Goal: Information Seeking & Learning: Learn about a topic

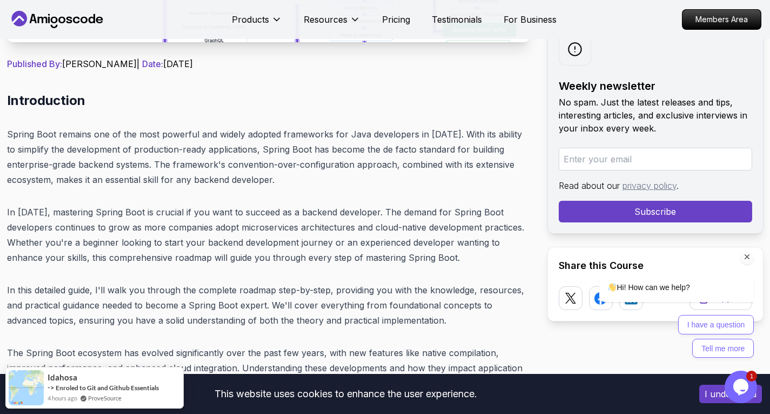
click at [749, 257] on icon "Chat attention grabber" at bounding box center [748, 257] width 10 height 10
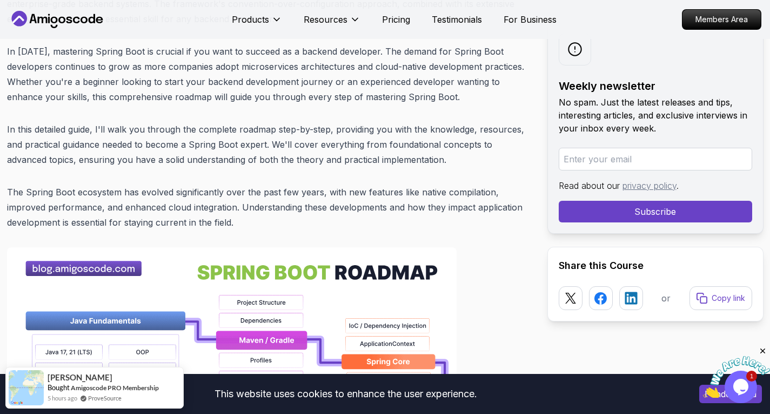
scroll to position [562, 0]
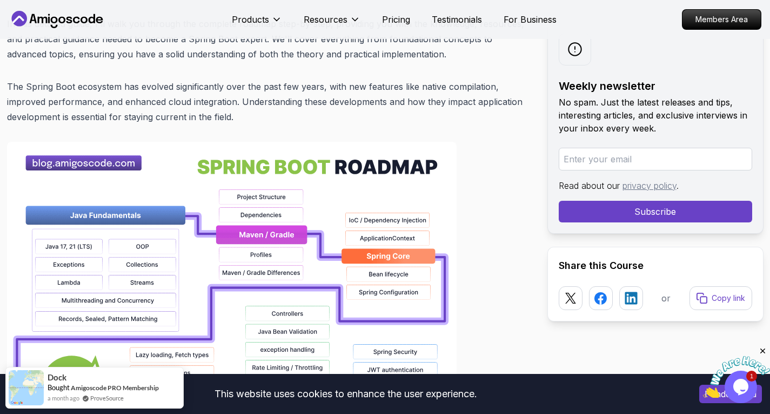
scroll to position [670, 0]
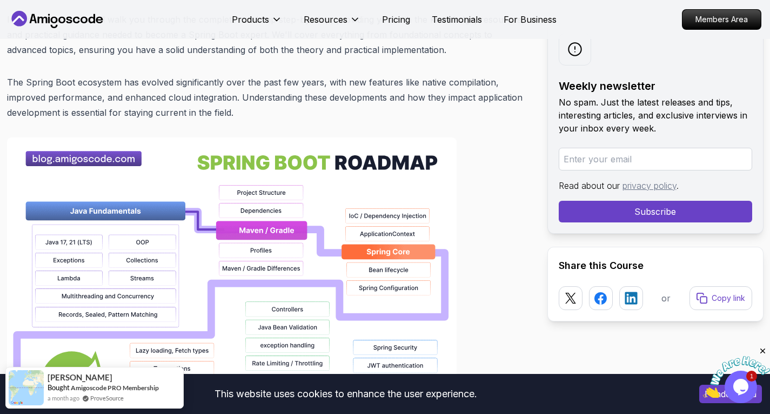
click at [748, 382] on img at bounding box center [736, 377] width 67 height 43
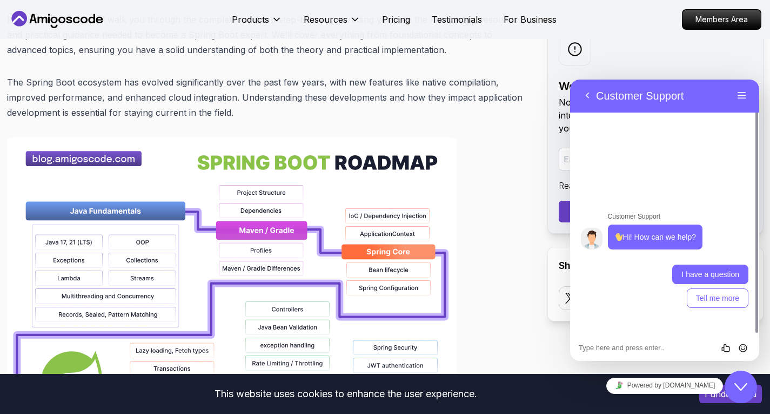
click at [714, 274] on button "I have a question" at bounding box center [711, 273] width 76 height 19
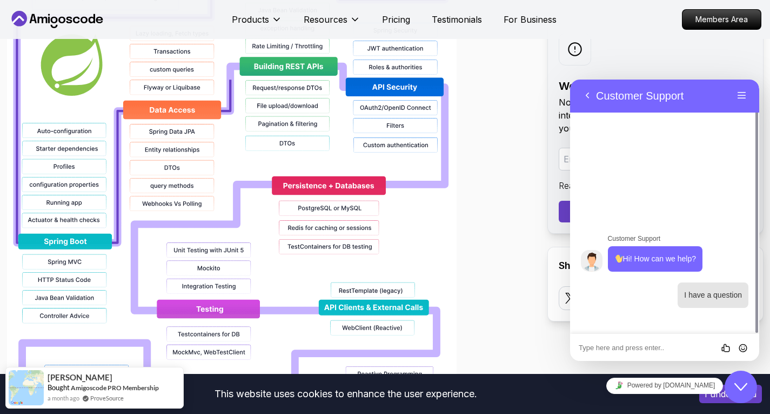
scroll to position [995, 0]
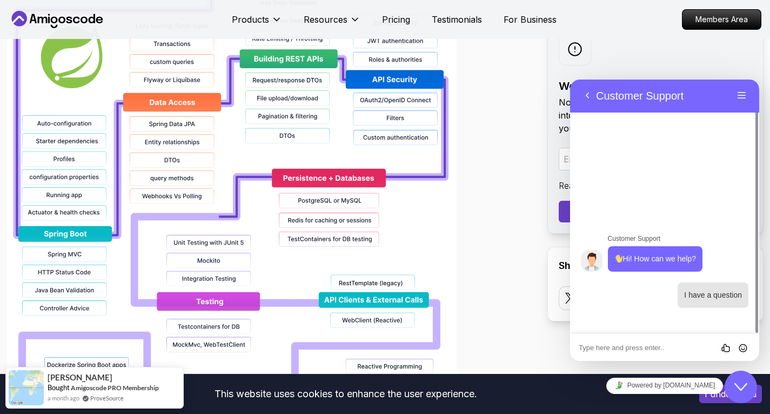
click at [570, 79] on textarea at bounding box center [570, 79] width 0 height 0
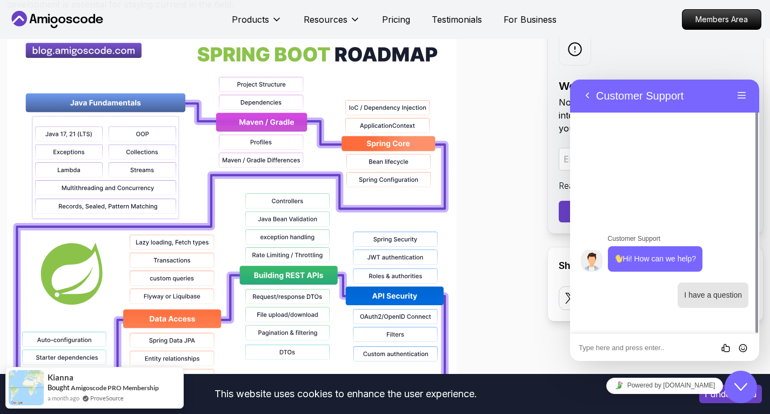
scroll to position [724, 0]
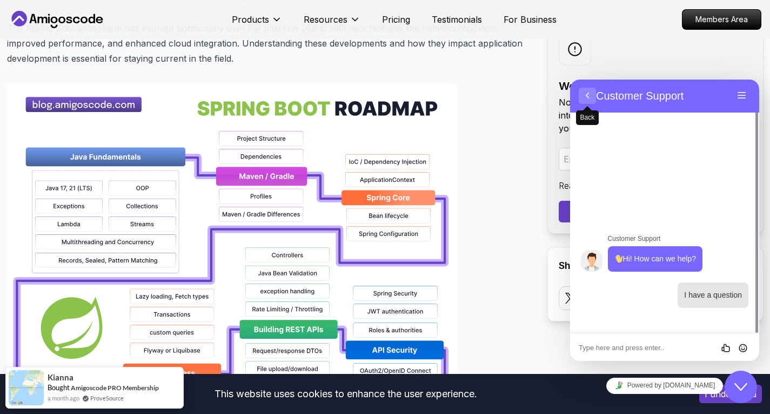
click at [592, 95] on button "Back" at bounding box center [587, 96] width 17 height 16
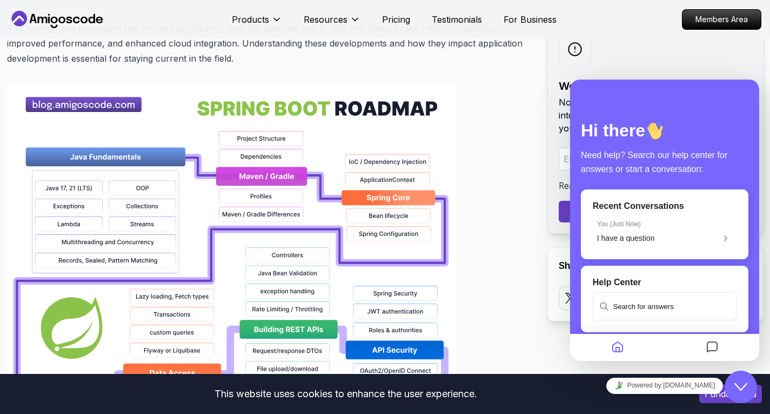
click at [744, 388] on icon "Close Chat This icon closes the chat window." at bounding box center [741, 386] width 13 height 13
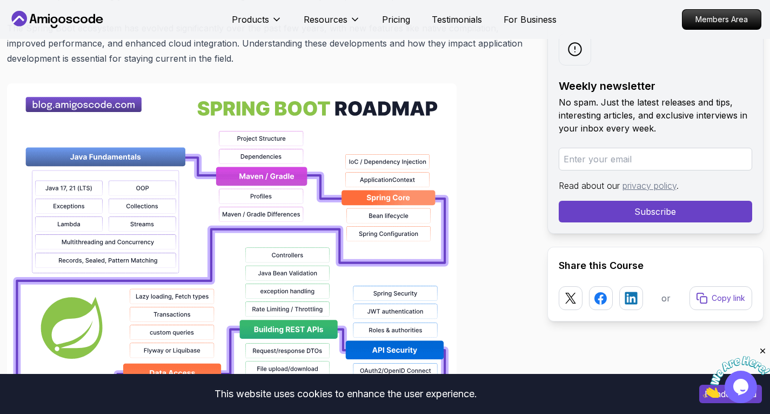
click at [767, 348] on icon "Close" at bounding box center [764, 351] width 10 height 10
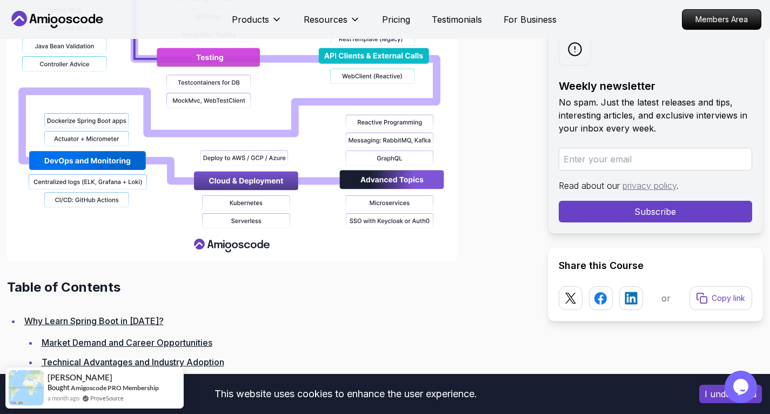
scroll to position [1265, 0]
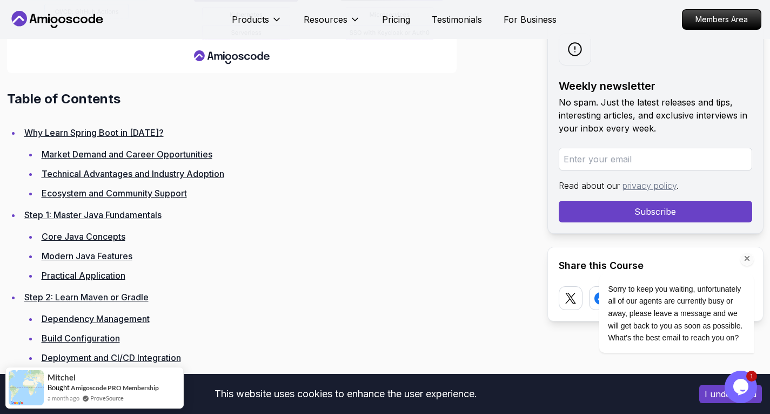
scroll to position [1427, 0]
click at [102, 208] on li "Step 1: Master Java Fundamentals Core Java Concepts Modern Java Features Practi…" at bounding box center [275, 245] width 509 height 76
click at [102, 210] on link "Step 1: Master Java Fundamentals" at bounding box center [92, 214] width 137 height 11
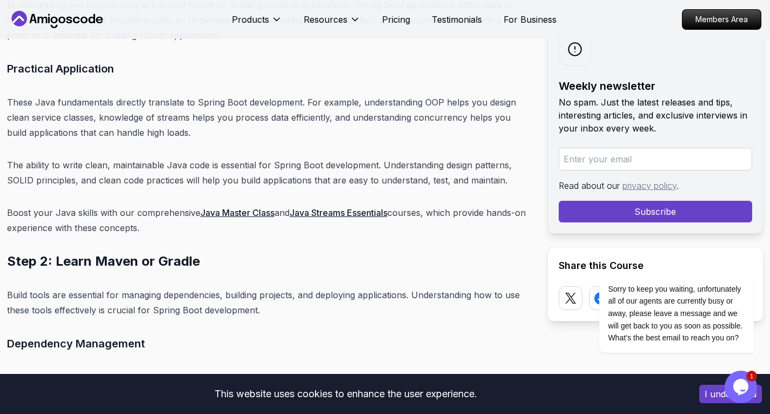
scroll to position [4132, 0]
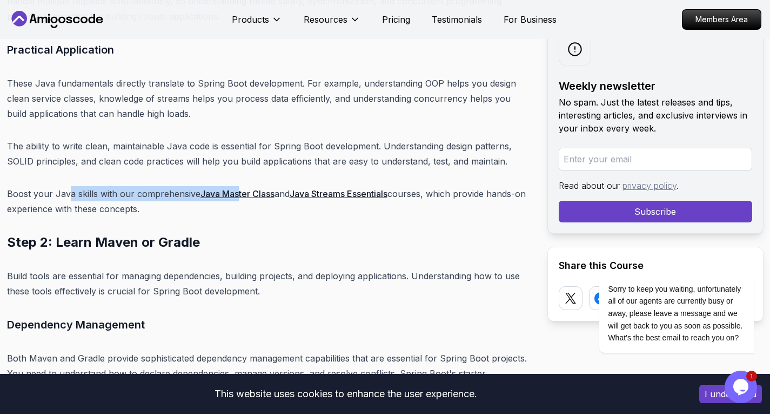
drag, startPoint x: 67, startPoint y: 174, endPoint x: 242, endPoint y: 169, distance: 175.2
click at [193, 196] on p "Boost your Java skills with our comprehensive Java Master Class and Java Stream…" at bounding box center [268, 201] width 523 height 30
click at [228, 188] on link "Java Master Class" at bounding box center [238, 193] width 74 height 11
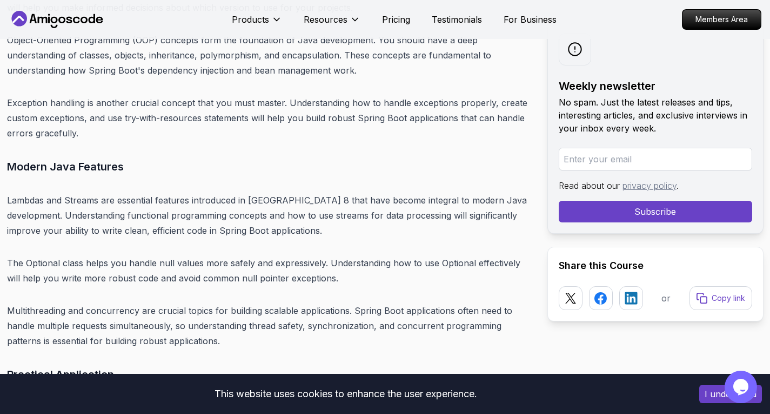
scroll to position [3969, 0]
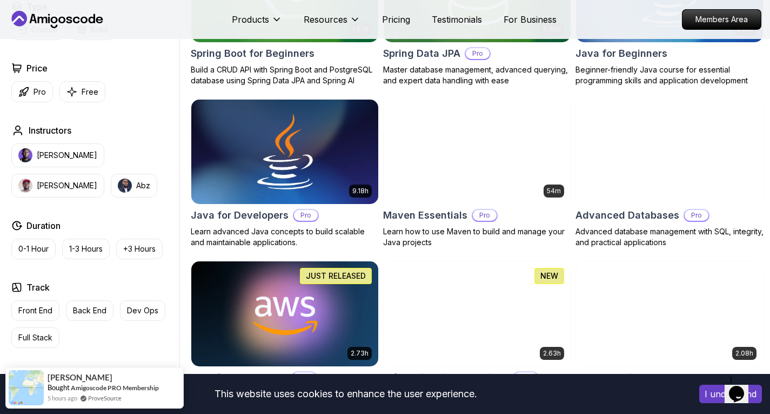
scroll to position [595, 0]
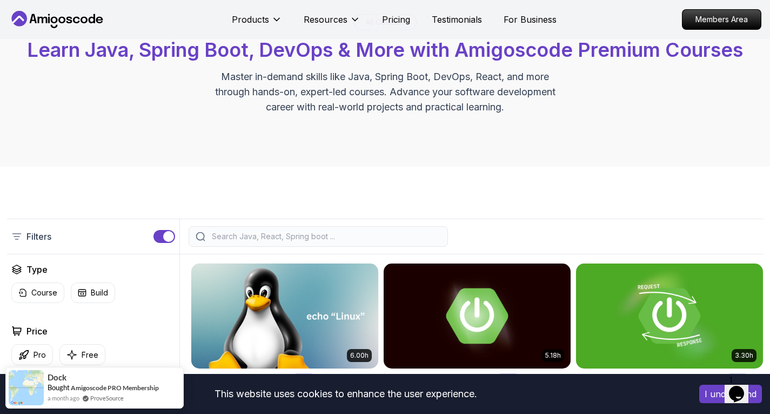
scroll to position [0, 0]
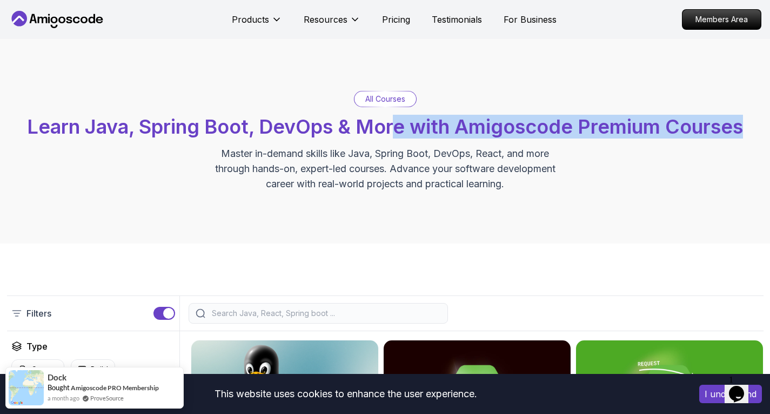
drag, startPoint x: 399, startPoint y: 123, endPoint x: 750, endPoint y: 125, distance: 350.9
click at [750, 125] on div "All Courses Learn Java, Spring Boot, DevOps & More with Amigoscode Premium Cour…" at bounding box center [385, 141] width 757 height 101
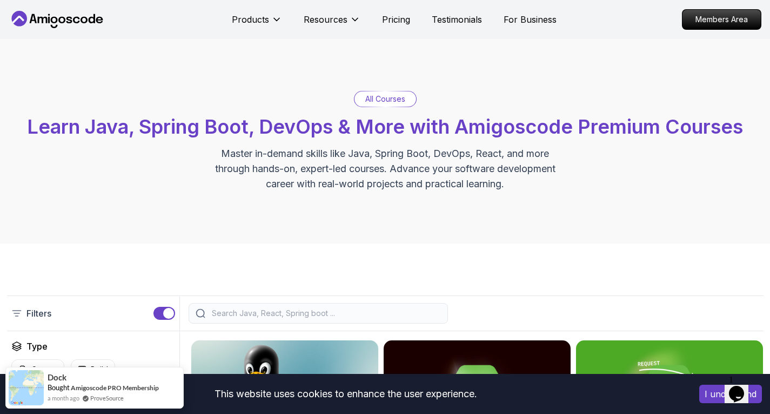
click at [224, 164] on p "Master in-demand skills like Java, Spring Boot, DevOps, React, and more through…" at bounding box center [385, 168] width 363 height 45
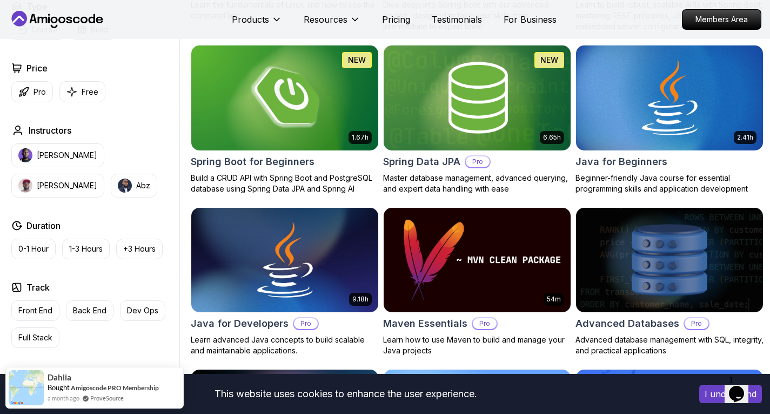
scroll to position [487, 0]
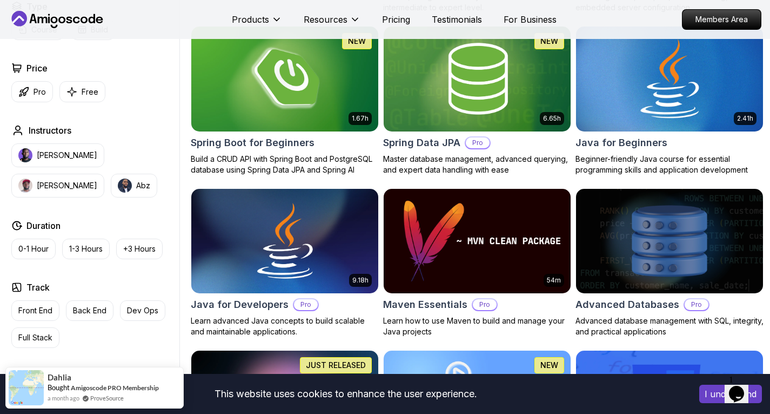
click at [622, 81] on img at bounding box center [669, 79] width 196 height 110
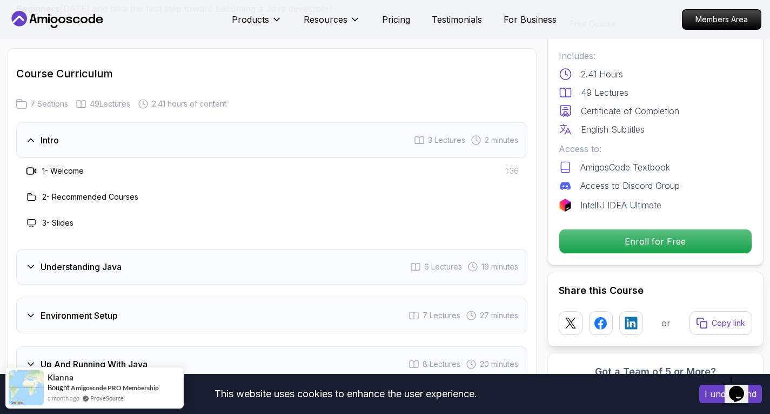
scroll to position [1514, 0]
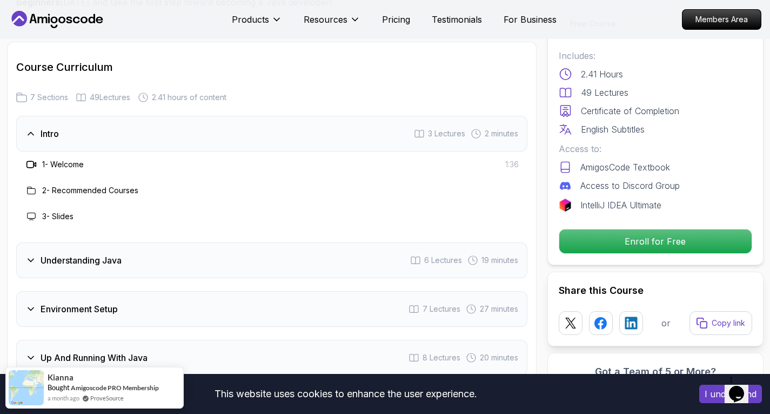
click at [105, 242] on div "Understanding Java 6 Lectures 19 minutes" at bounding box center [271, 260] width 511 height 36
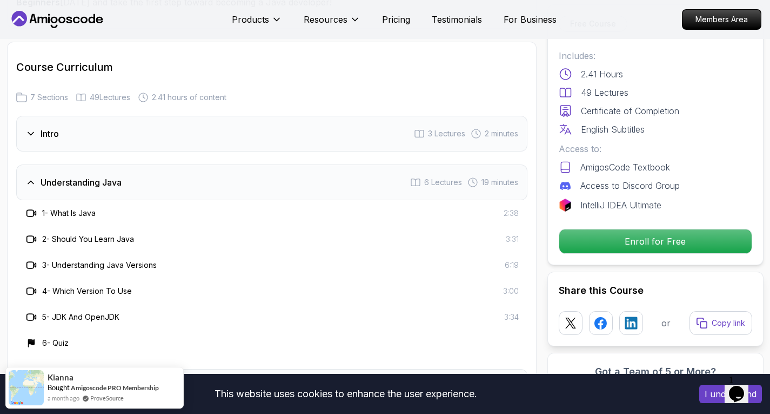
click at [134, 164] on div "Understanding Java 6 Lectures 19 minutes" at bounding box center [271, 182] width 511 height 36
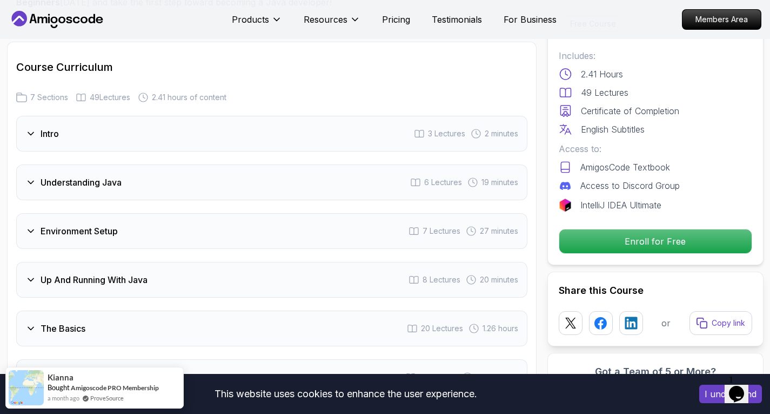
click at [99, 116] on div "Intro 3 Lectures 2 minutes" at bounding box center [271, 134] width 511 height 36
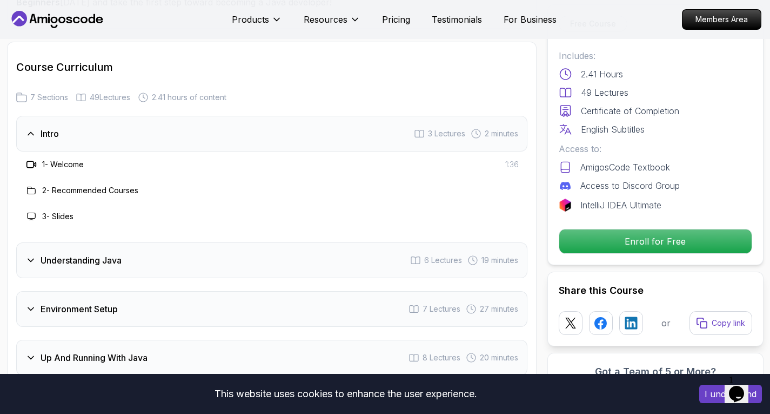
click at [90, 116] on div "Intro 3 Lectures 2 minutes" at bounding box center [271, 134] width 511 height 36
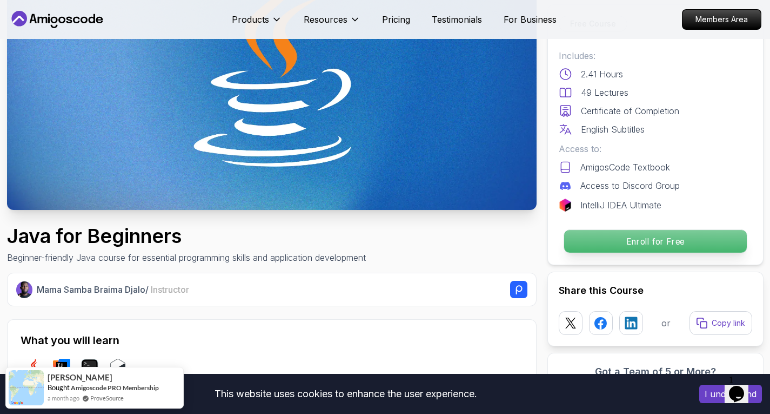
scroll to position [0, 0]
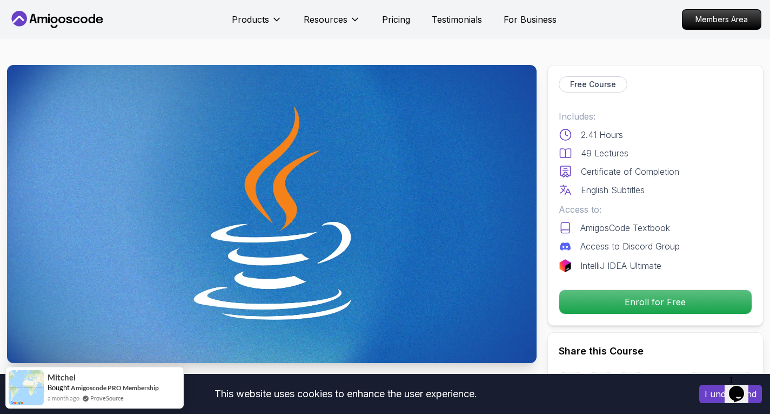
click at [744, 387] on icon "$i18n('chat', 'chat_widget')" at bounding box center [736, 393] width 15 height 16
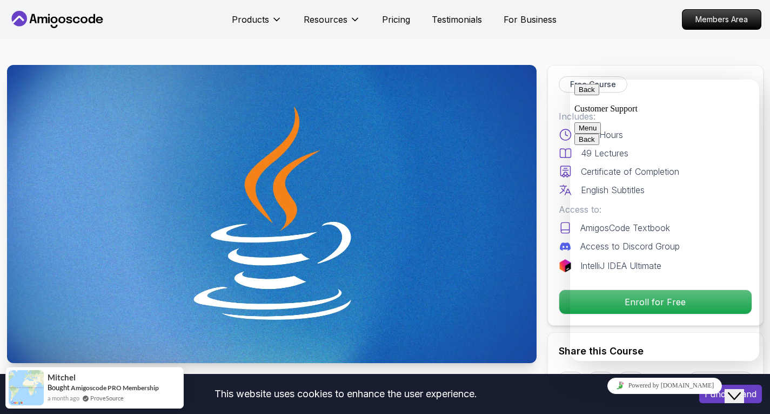
scroll to position [202, 0]
click at [741, 389] on icon "Close Chat This icon closes the chat window." at bounding box center [734, 395] width 13 height 13
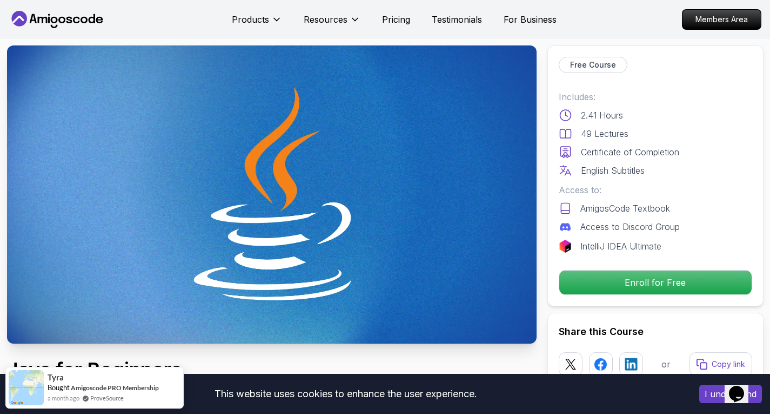
scroll to position [0, 0]
